Goal: Task Accomplishment & Management: Manage account settings

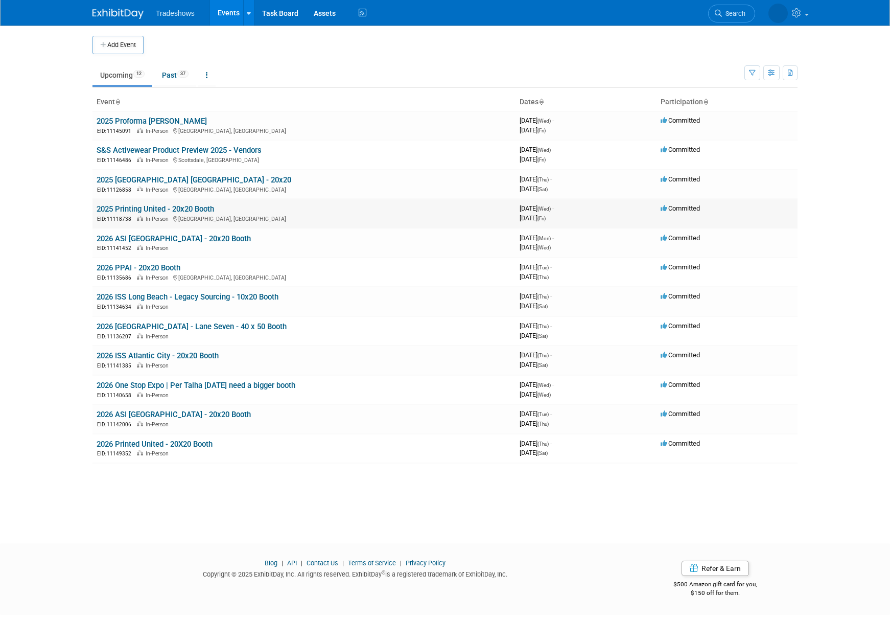
click at [155, 208] on link "2025 Printing United - 20x20 Booth" at bounding box center [156, 208] width 118 height 9
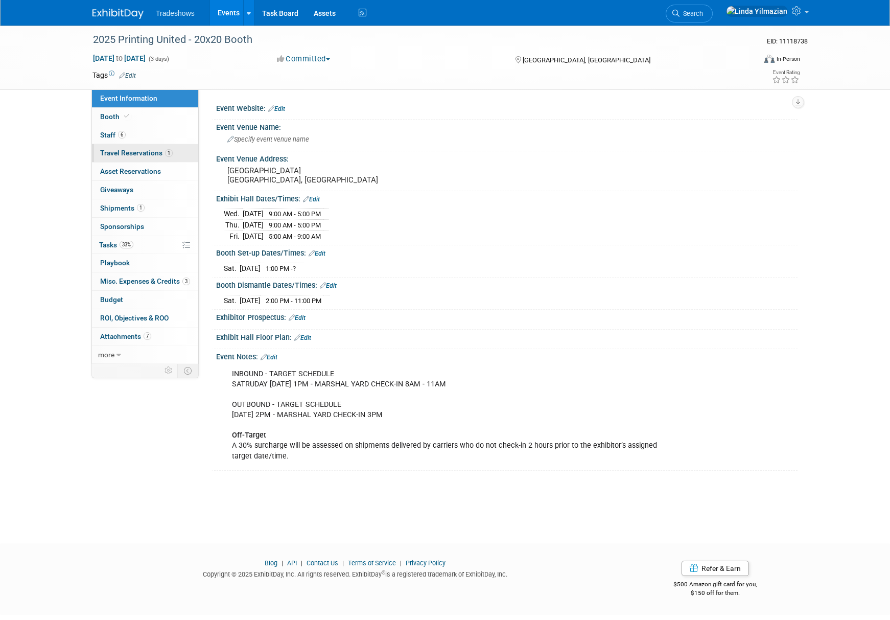
click at [121, 155] on span "Travel Reservations 1" at bounding box center [136, 153] width 73 height 8
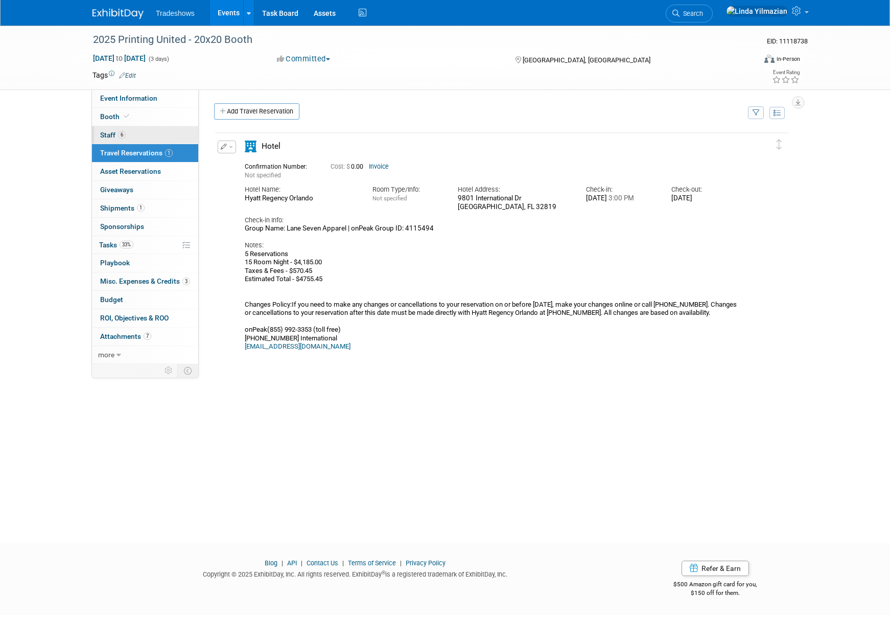
click at [108, 136] on span "Staff 6" at bounding box center [113, 135] width 26 height 8
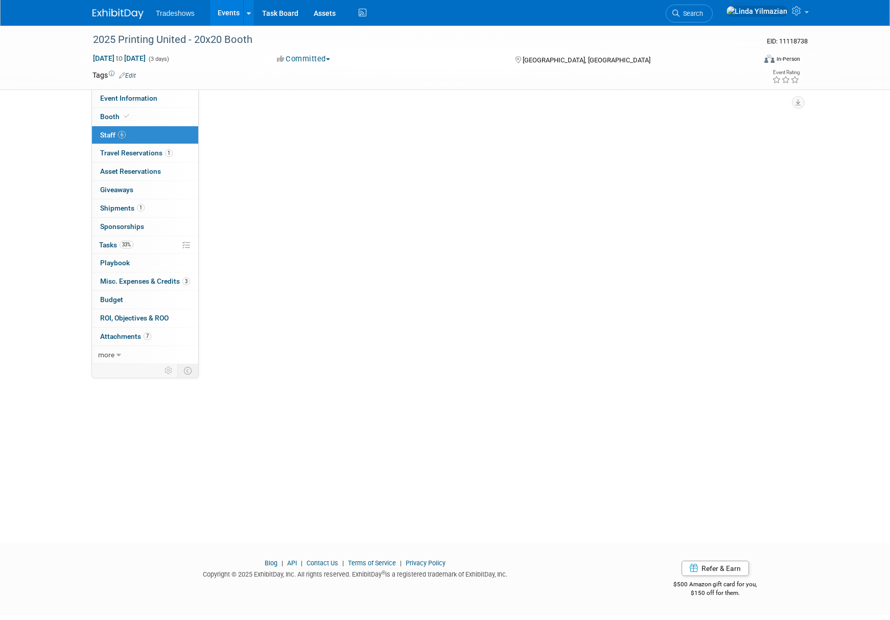
click at [108, 136] on span "Staff 6" at bounding box center [113, 135] width 26 height 8
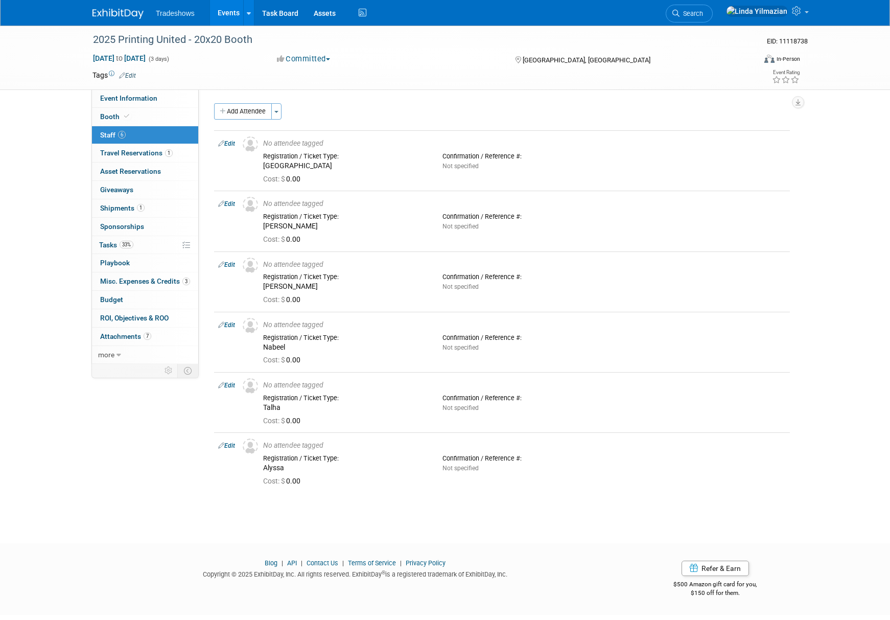
click at [229, 11] on link "Events" at bounding box center [228, 13] width 37 height 26
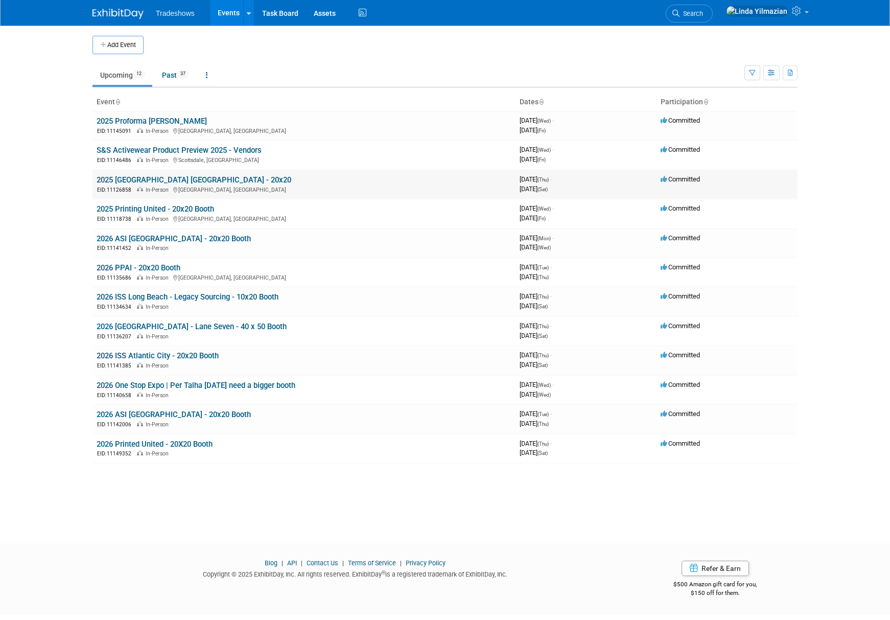
click at [139, 181] on link "2025 [GEOGRAPHIC_DATA] [GEOGRAPHIC_DATA] - 20x20" at bounding box center [194, 179] width 195 height 9
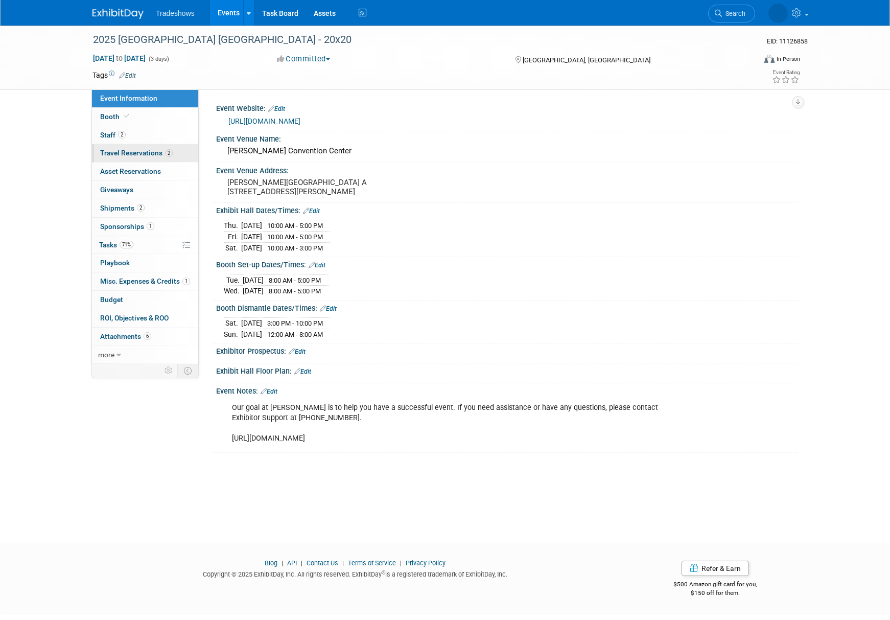
click at [122, 154] on span "Travel Reservations 2" at bounding box center [136, 153] width 73 height 8
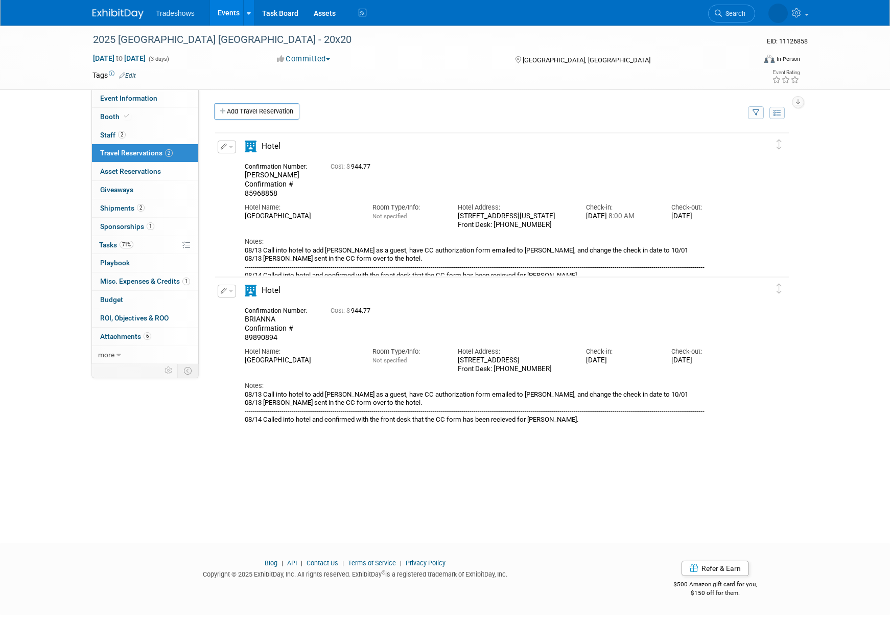
click at [186, 13] on span "Tradeshows" at bounding box center [175, 13] width 39 height 8
click at [224, 15] on link "Events" at bounding box center [228, 13] width 37 height 26
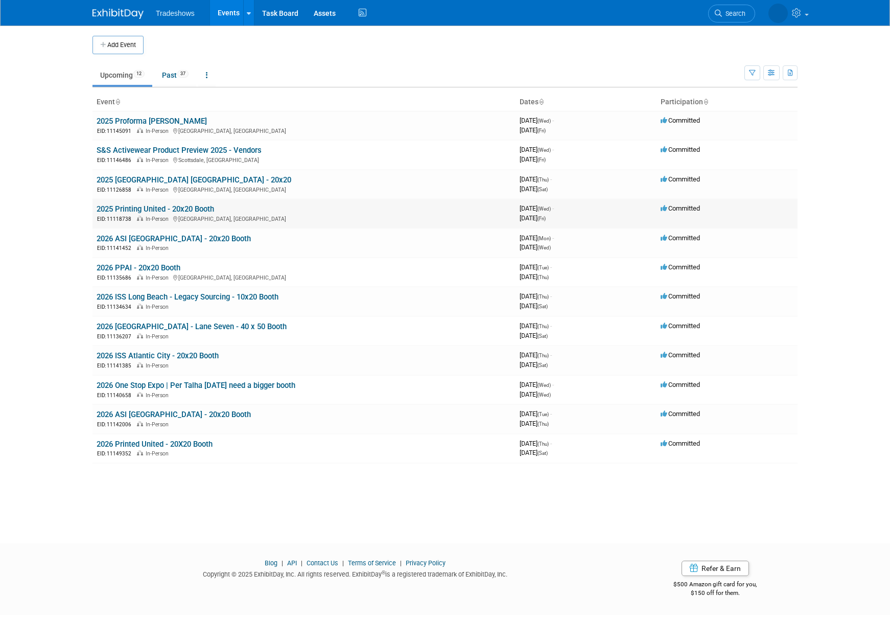
click at [148, 208] on link "2025 Printing United - 20x20 Booth" at bounding box center [156, 208] width 118 height 9
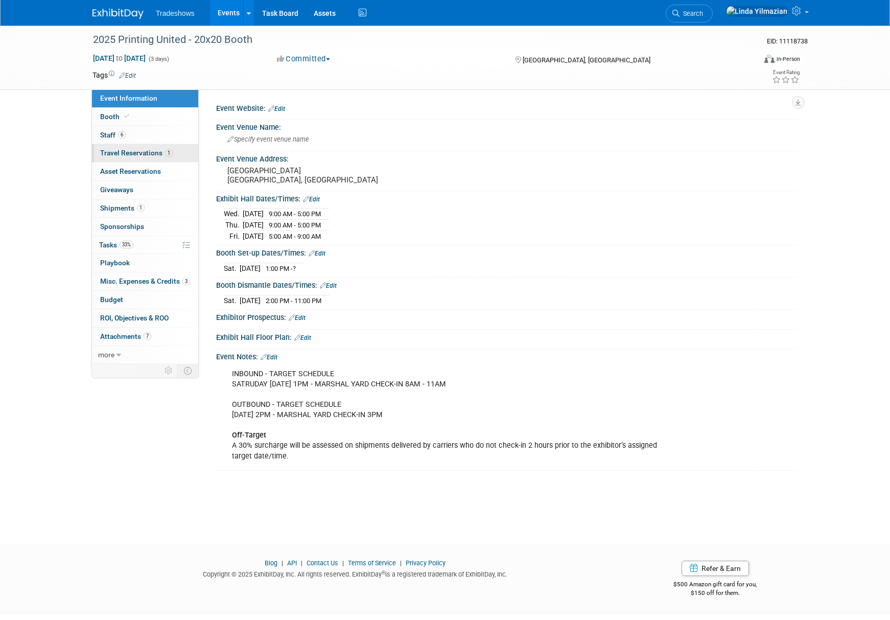
click at [118, 154] on span "Travel Reservations 1" at bounding box center [136, 153] width 73 height 8
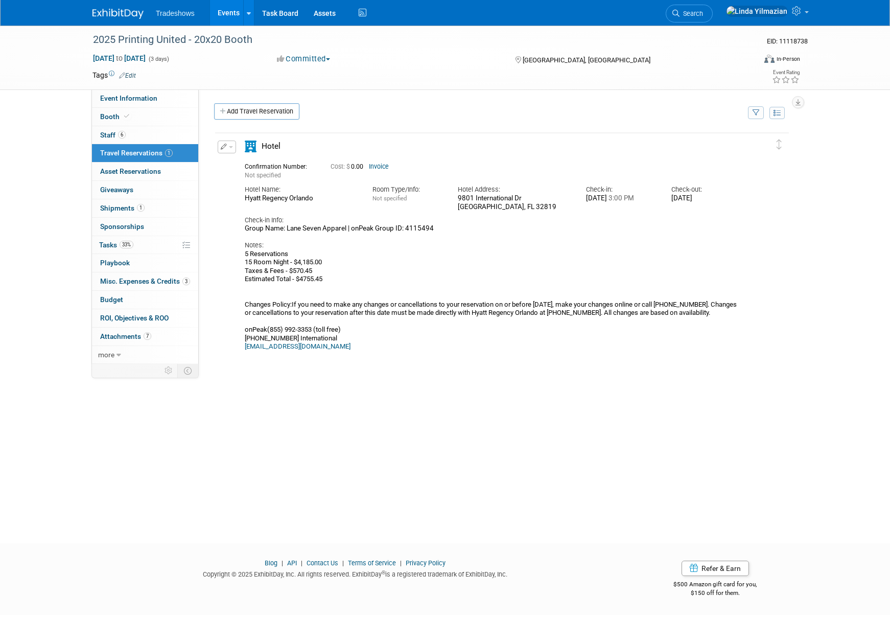
drag, startPoint x: 257, startPoint y: 197, endPoint x: 314, endPoint y: 196, distance: 57.3
click at [314, 196] on div "Hyatt Regency Orlando" at bounding box center [301, 198] width 112 height 9
copy div "Hyatt Regency Orlando"
